Goal: Information Seeking & Learning: Check status

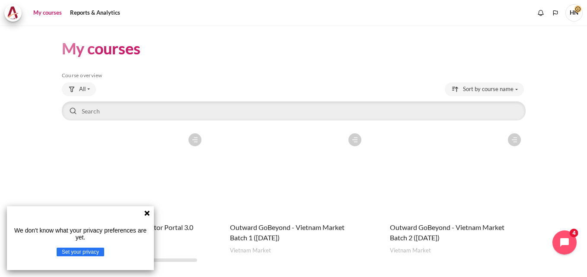
click at [451, 188] on figure "Content" at bounding box center [453, 172] width 144 height 86
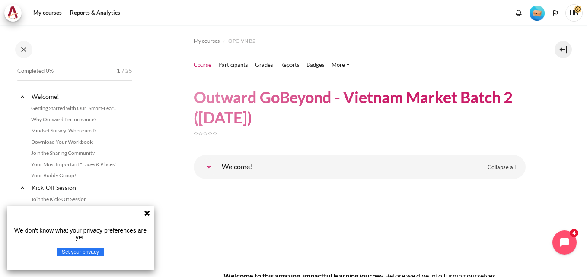
click at [536, 13] on img "Level #1" at bounding box center [536, 13] width 15 height 15
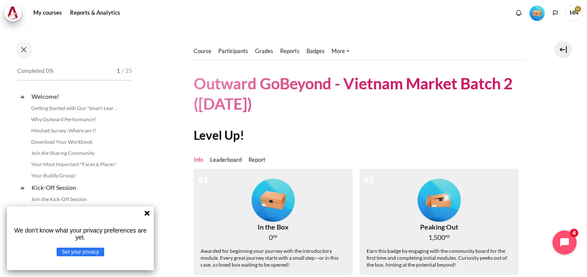
click at [538, 10] on img "Level #1" at bounding box center [536, 13] width 15 height 15
click at [236, 50] on link "Participants" at bounding box center [233, 51] width 30 height 9
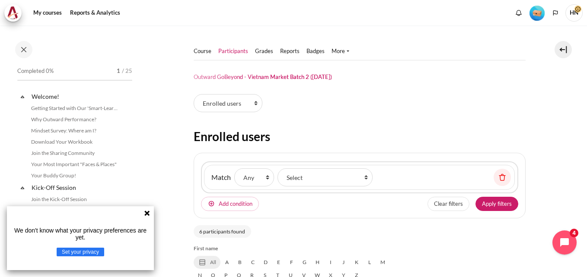
select select "groups"
select select "4944"
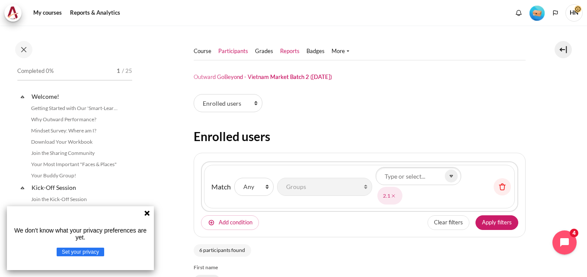
click at [288, 48] on link "Reports" at bounding box center [289, 51] width 19 height 9
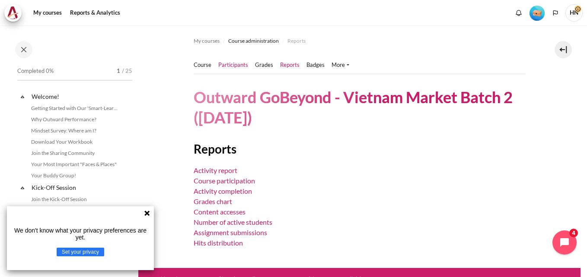
click at [233, 63] on link "Participants" at bounding box center [233, 65] width 30 height 9
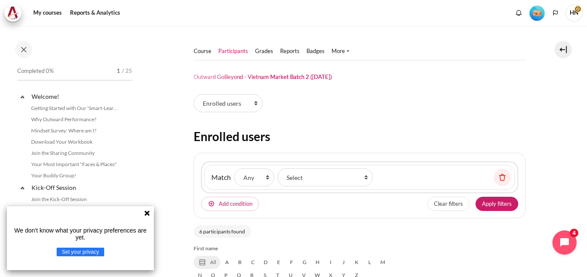
scroll to position [86, 0]
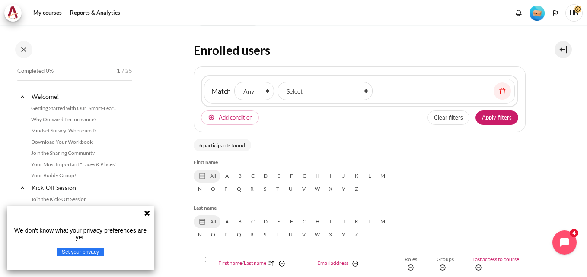
select select "groups"
select select "4944"
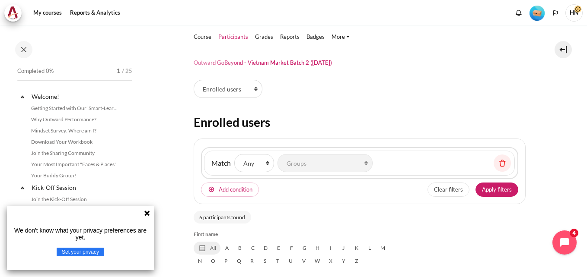
scroll to position [0, 0]
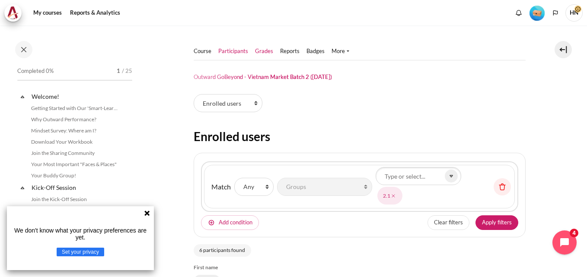
click at [264, 49] on link "Grades" at bounding box center [264, 51] width 18 height 9
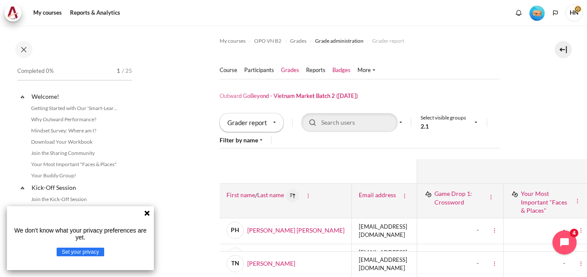
click at [337, 67] on link "Badges" at bounding box center [341, 70] width 18 height 9
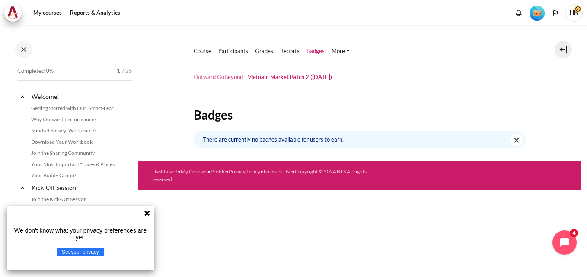
click at [539, 11] on img "Level #1" at bounding box center [536, 13] width 15 height 15
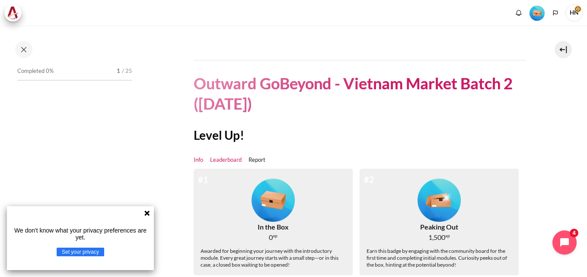
click at [224, 158] on link "Leaderboard" at bounding box center [226, 160] width 32 height 9
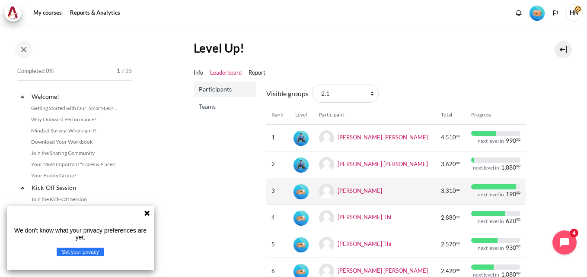
scroll to position [71, 0]
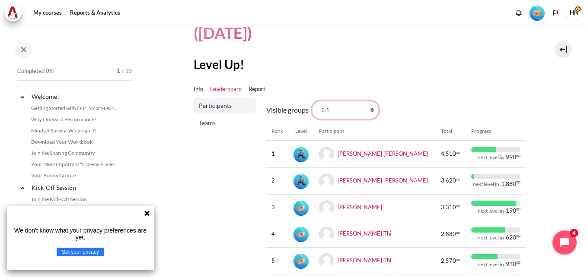
click at [369, 109] on select "All participants 2.1 2.2 2.3 2.4 2.5 2.6 2.7 2.8" at bounding box center [345, 110] width 67 height 18
select select "0"
click at [312, 101] on select "All participants 2.1 2.2 2.3 2.4 2.5 2.6 2.7 2.8" at bounding box center [345, 110] width 67 height 18
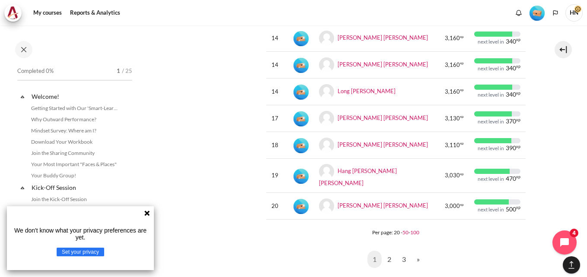
scroll to position [562, 0]
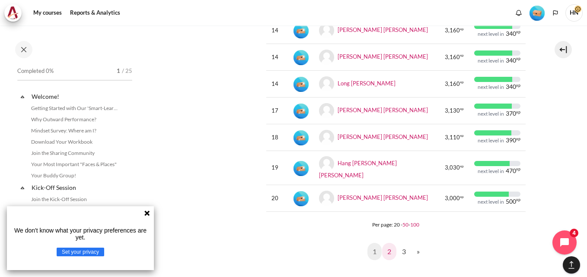
click at [384, 243] on link "2" at bounding box center [389, 251] width 14 height 17
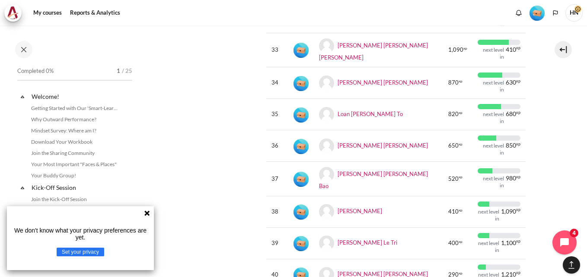
scroll to position [562, 0]
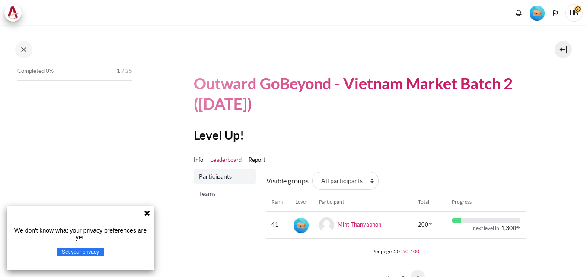
scroll to position [79, 0]
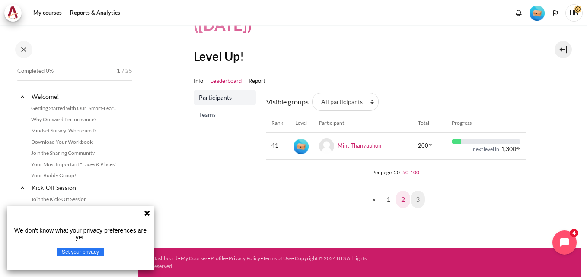
click at [402, 199] on link "2" at bounding box center [403, 199] width 14 height 17
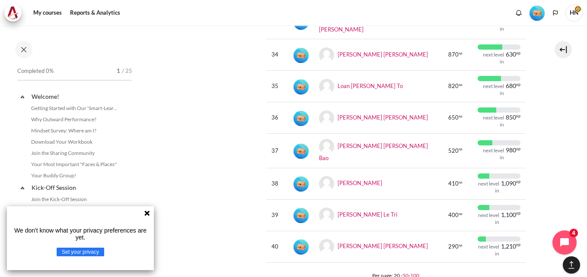
scroll to position [587, 0]
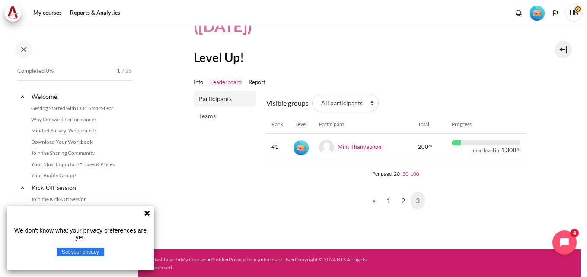
scroll to position [79, 0]
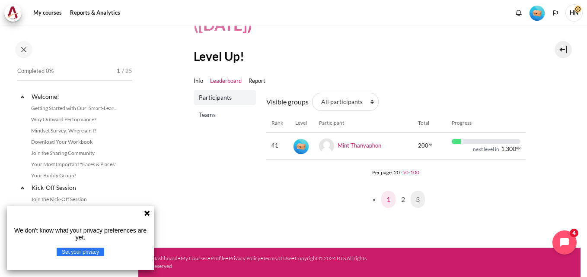
click at [384, 203] on link "1" at bounding box center [388, 199] width 14 height 17
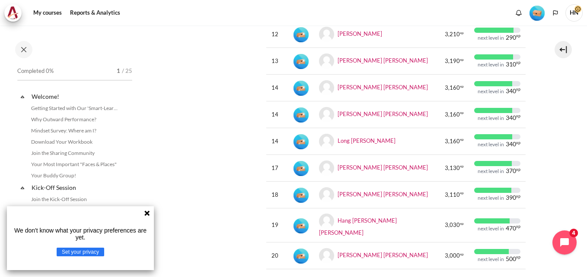
scroll to position [519, 0]
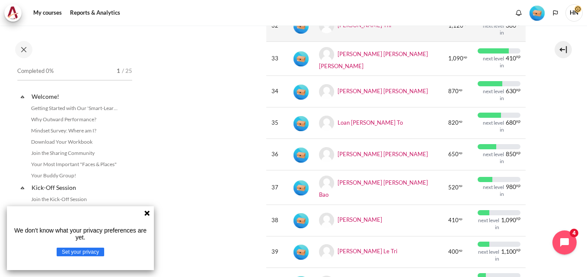
scroll to position [562, 0]
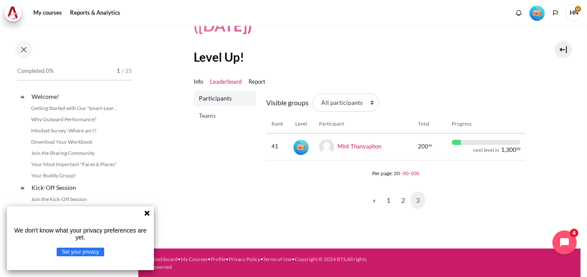
scroll to position [79, 0]
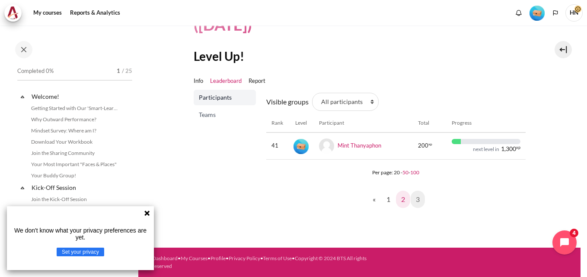
click at [401, 201] on link "2" at bounding box center [403, 199] width 14 height 17
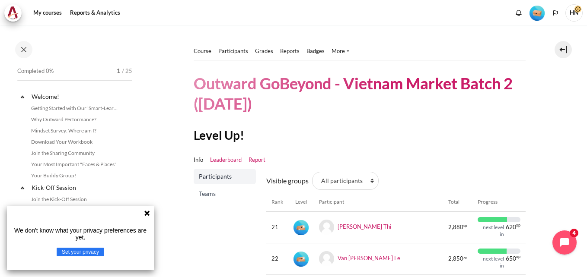
click at [258, 160] on link "Report" at bounding box center [257, 160] width 17 height 9
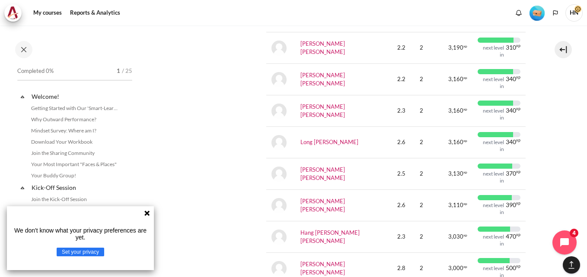
scroll to position [669, 0]
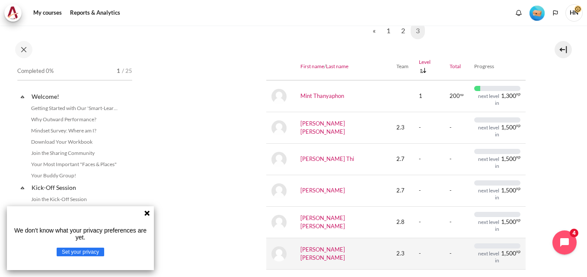
scroll to position [306, 0]
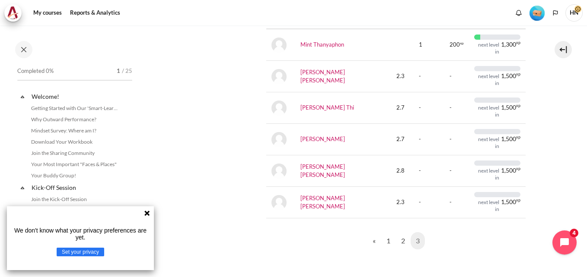
click at [149, 214] on icon at bounding box center [146, 213] width 7 height 7
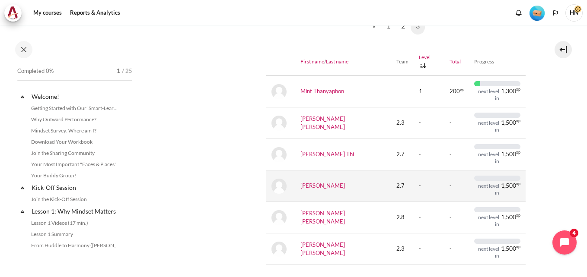
scroll to position [43, 0]
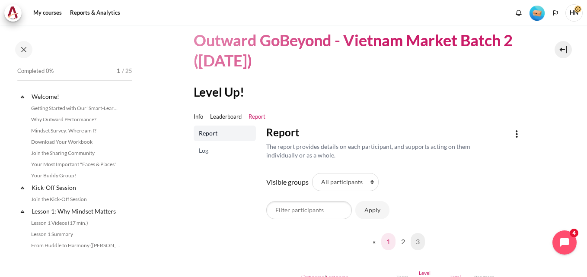
click at [382, 243] on link "1" at bounding box center [388, 241] width 14 height 17
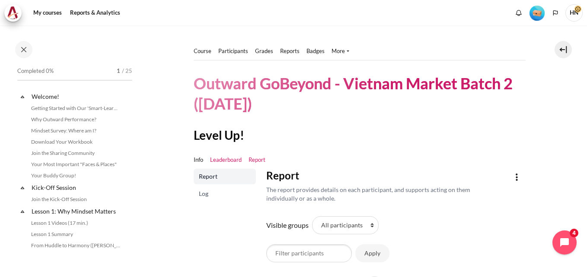
click at [226, 158] on link "Leaderboard" at bounding box center [226, 160] width 32 height 9
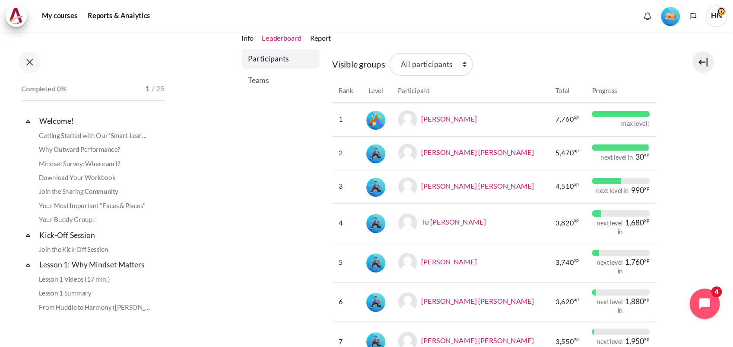
scroll to position [130, 0]
